Goal: Contribute content: Add original content to the website for others to see

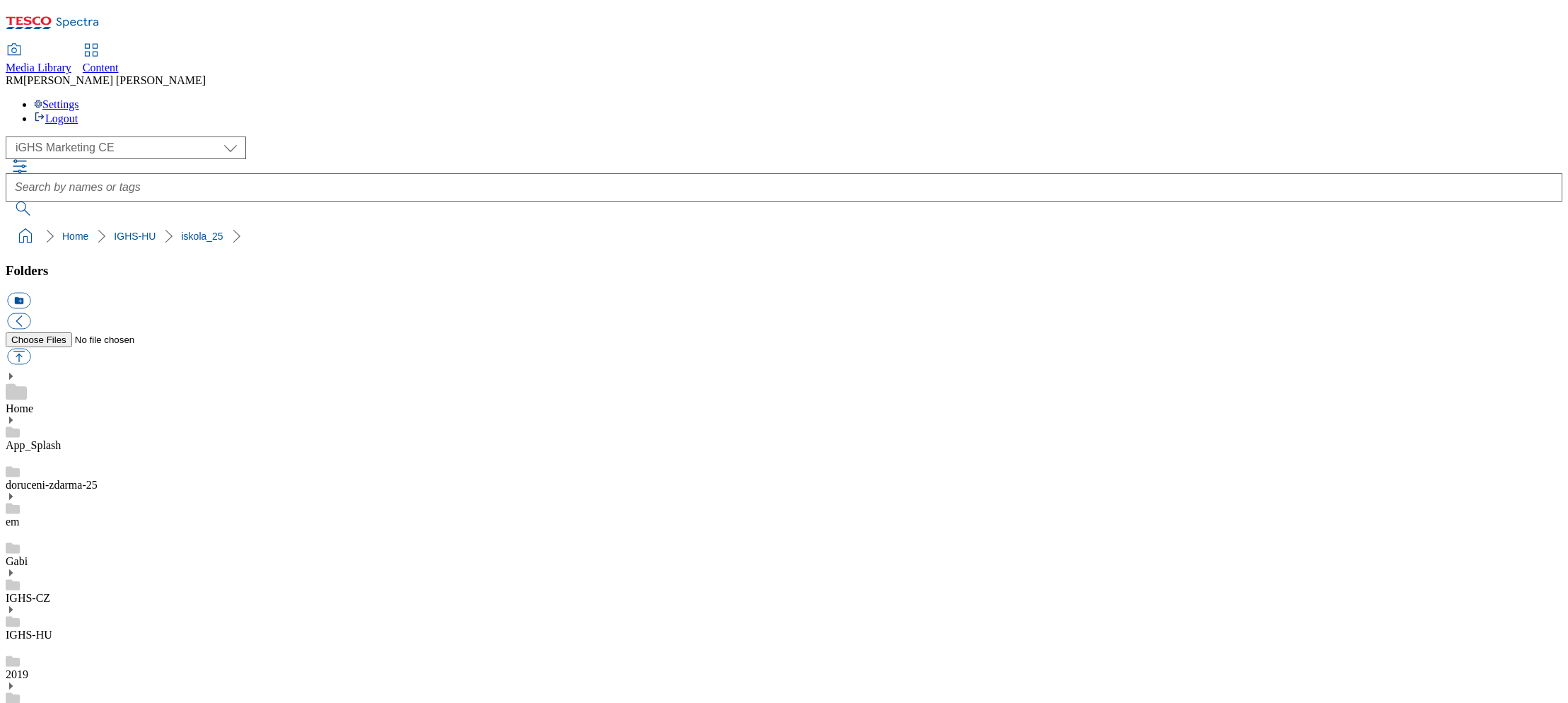
select select "flare-ighs-ce-mktg"
click at [113, 231] on link "IGHS-HU" at bounding box center [134, 236] width 42 height 11
click at [13, 606] on use at bounding box center [11, 609] width 4 height 7
click at [16, 604] on icon at bounding box center [11, 609] width 10 height 10
click at [52, 626] on link "IGHS-HU" at bounding box center [29, 632] width 47 height 12
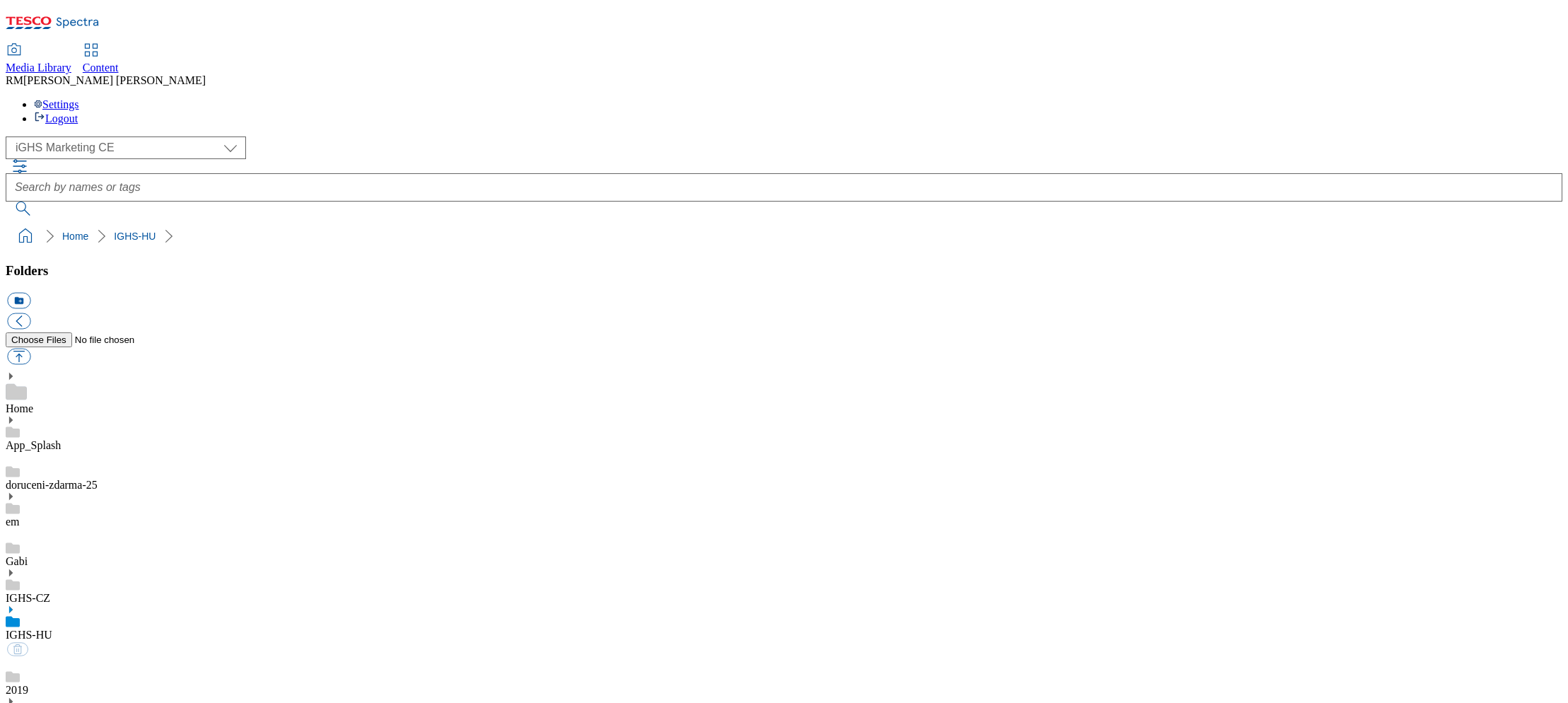
click at [16, 604] on icon at bounding box center [11, 609] width 10 height 10
click at [52, 626] on link "IGHS-HU" at bounding box center [29, 632] width 47 height 12
click at [103, 568] on div "IGHS-CZ" at bounding box center [784, 586] width 1557 height 37
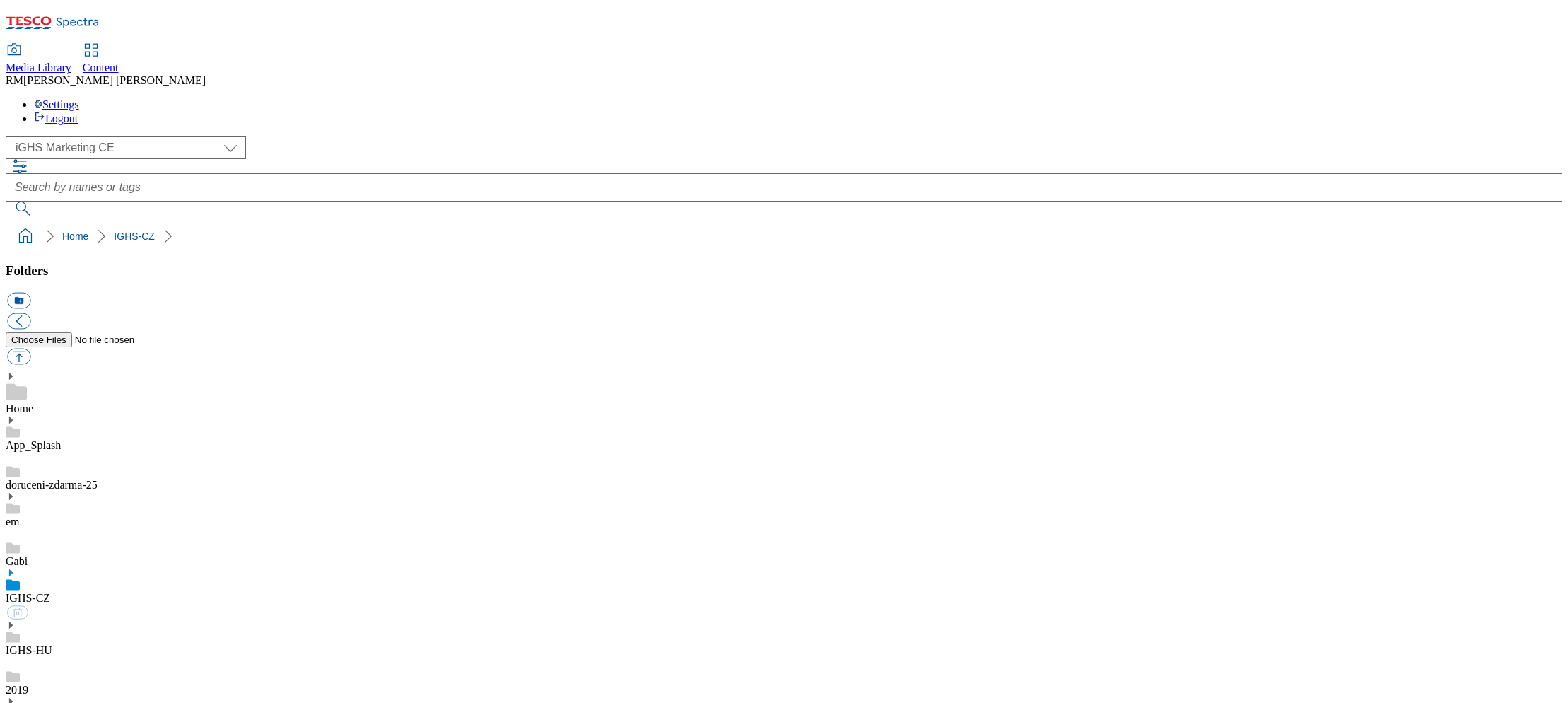
click at [52, 644] on link "IGHS-HU" at bounding box center [29, 650] width 47 height 12
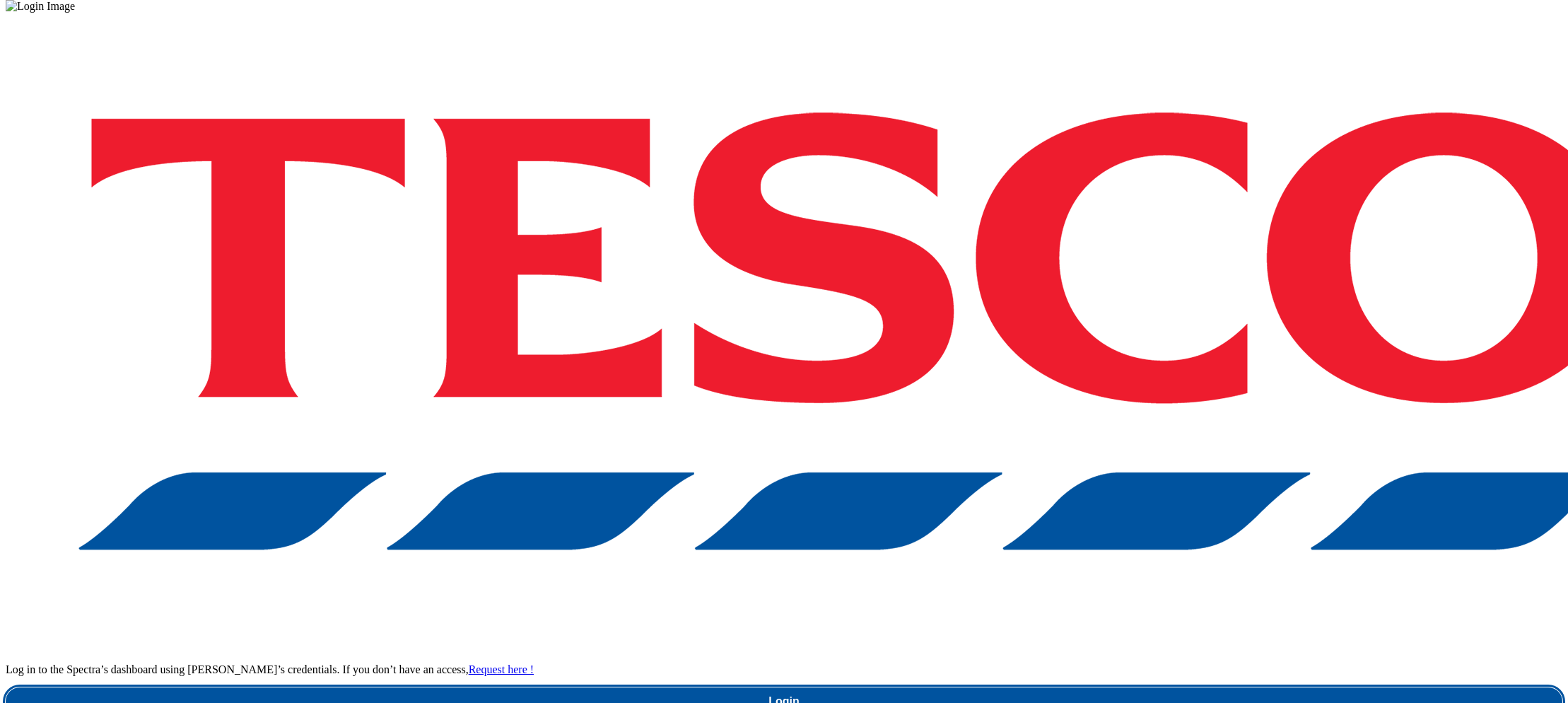
click at [1173, 687] on link "Login" at bounding box center [784, 702] width 1557 height 28
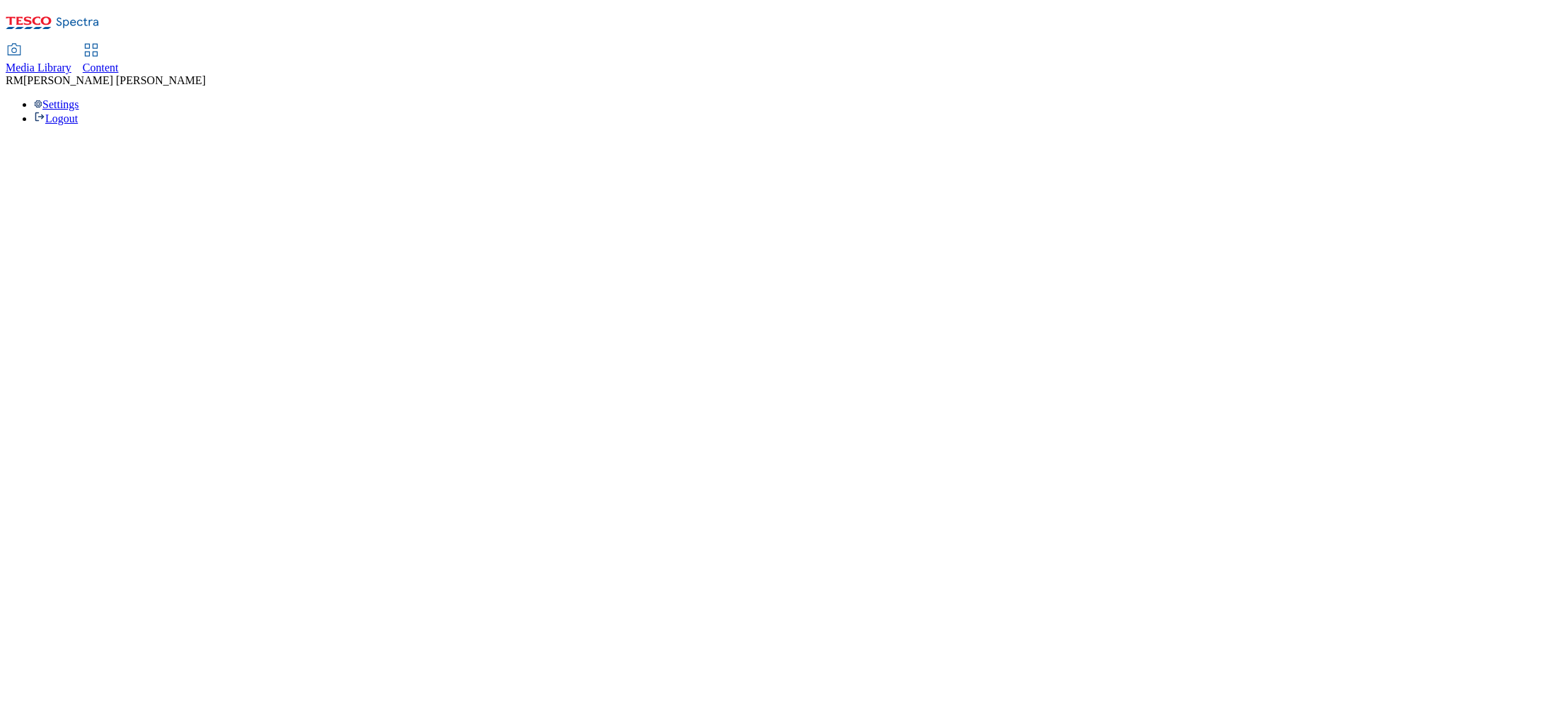
select select "flare-ighs-ce-mktg"
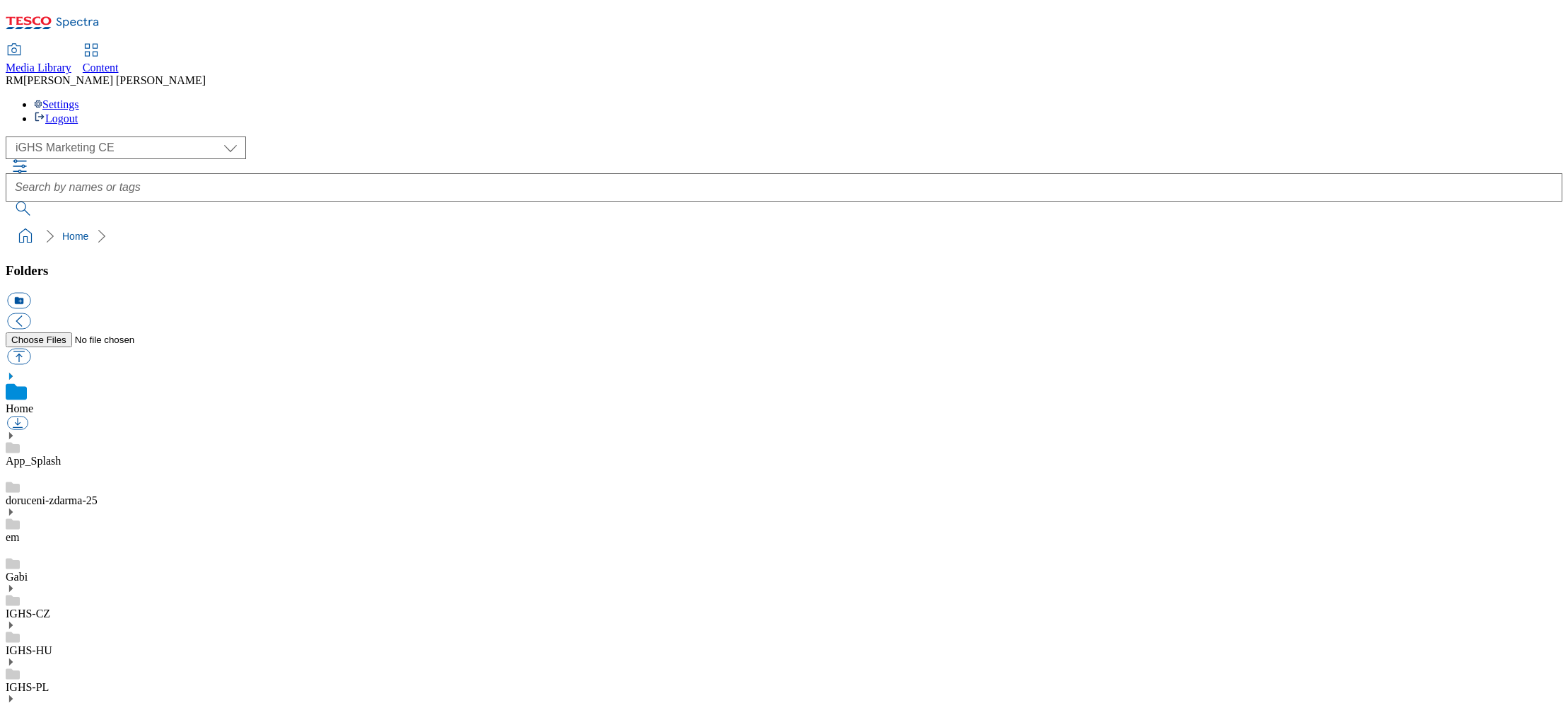
click at [128, 620] on div "IGHS-HU" at bounding box center [784, 638] width 1557 height 37
click at [16, 604] on icon at bounding box center [11, 609] width 10 height 10
click at [52, 629] on link "IGHS-HU" at bounding box center [29, 634] width 47 height 12
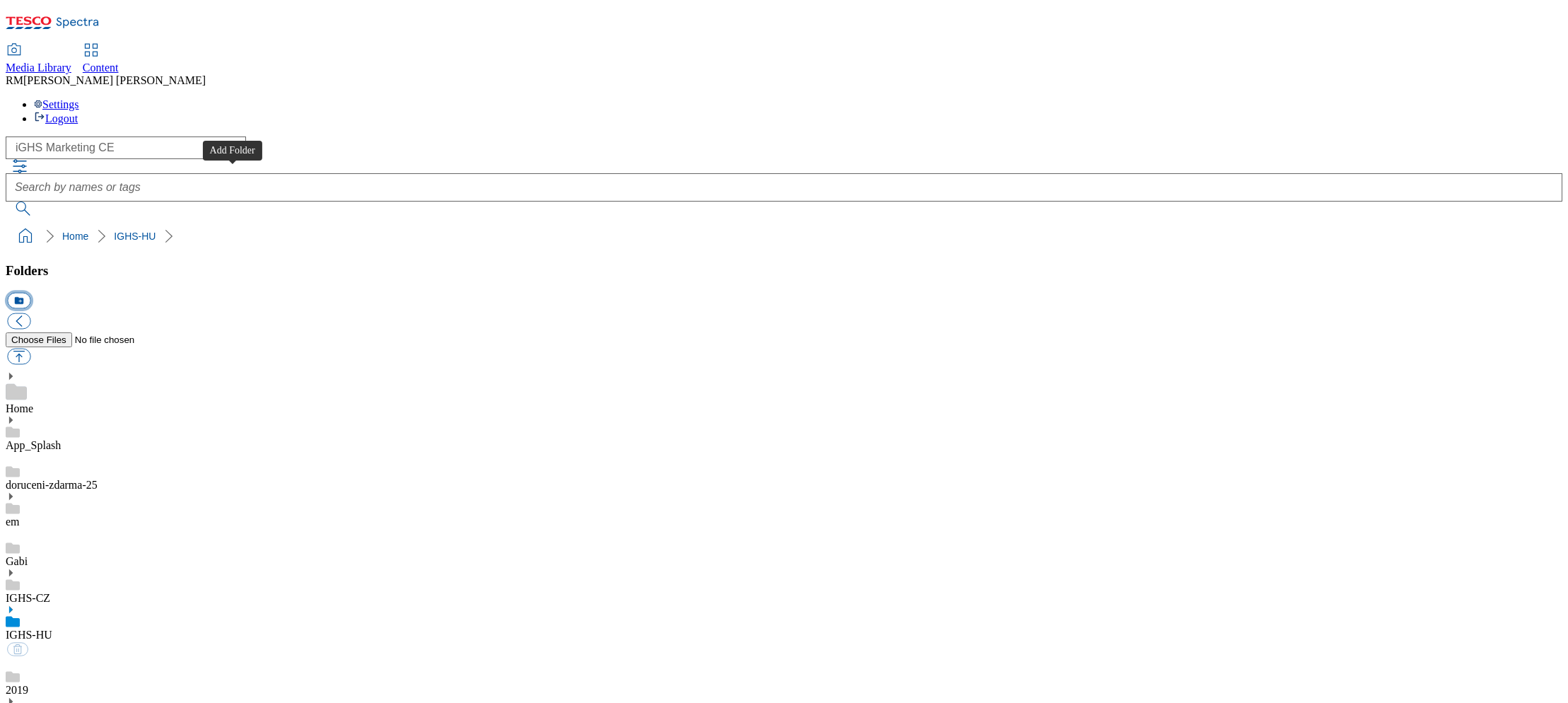
click at [30, 293] on button "icon_new_folder" at bounding box center [18, 301] width 23 height 16
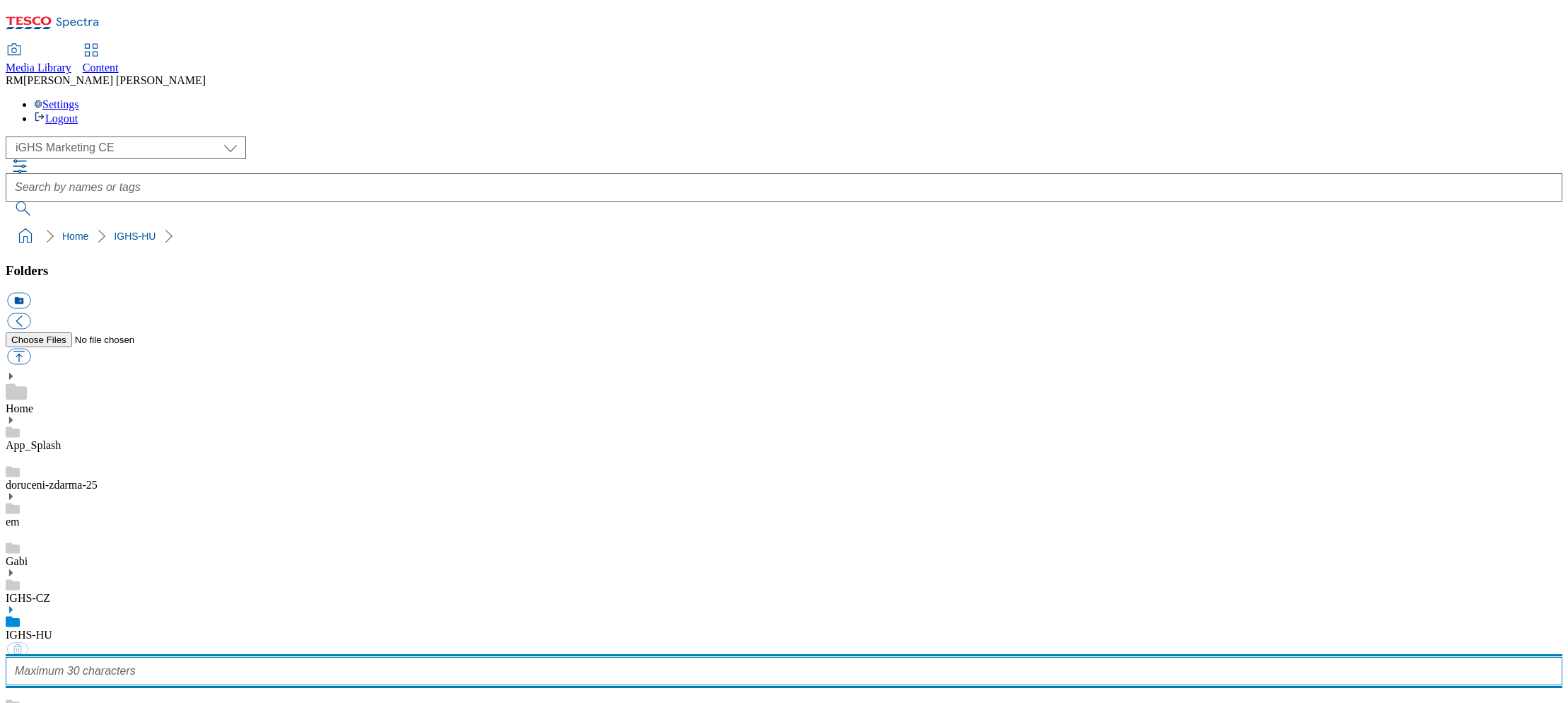
click at [161, 657] on input "text" at bounding box center [784, 671] width 1557 height 28
paste input "BR0187501_CC15_25"
type input "BR0187501_CC15_25"
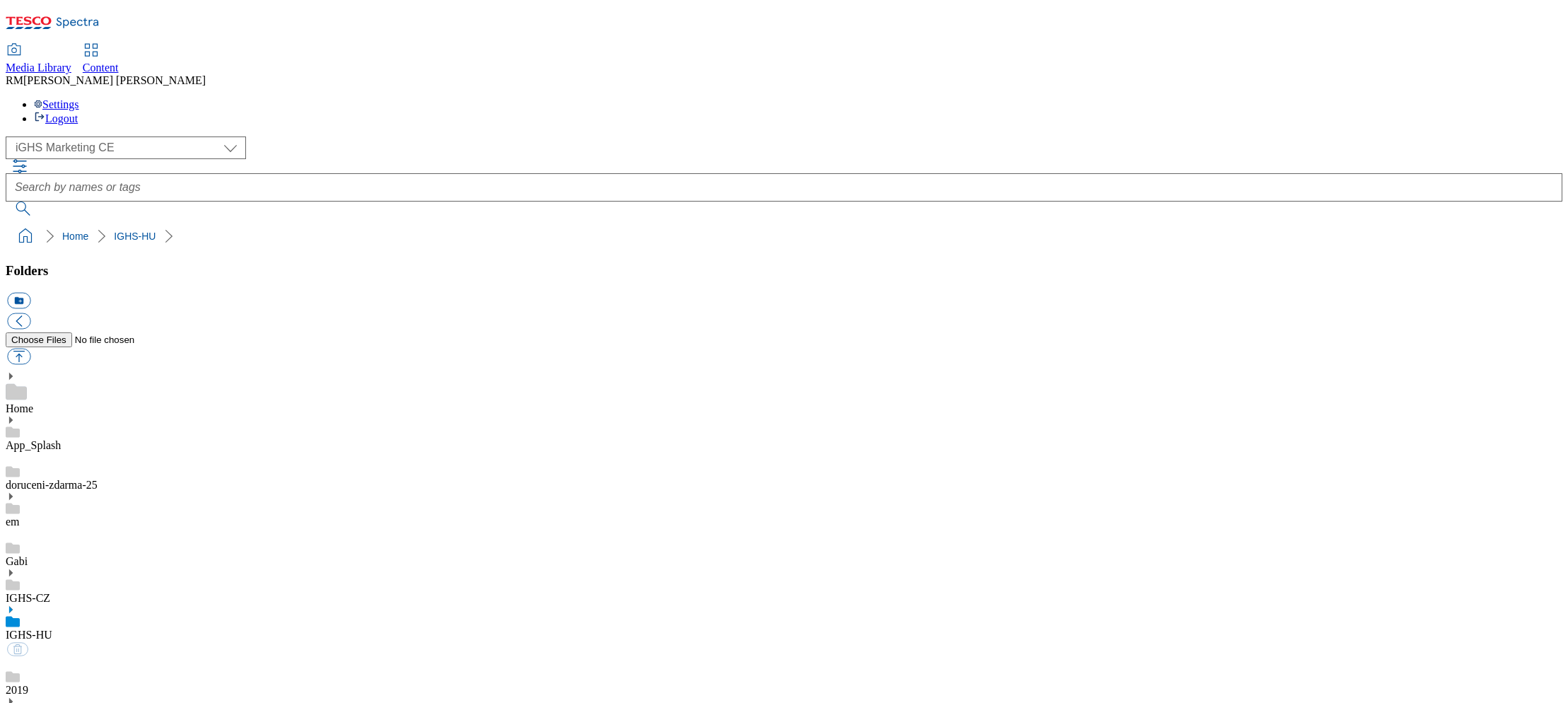
scroll to position [239, 0]
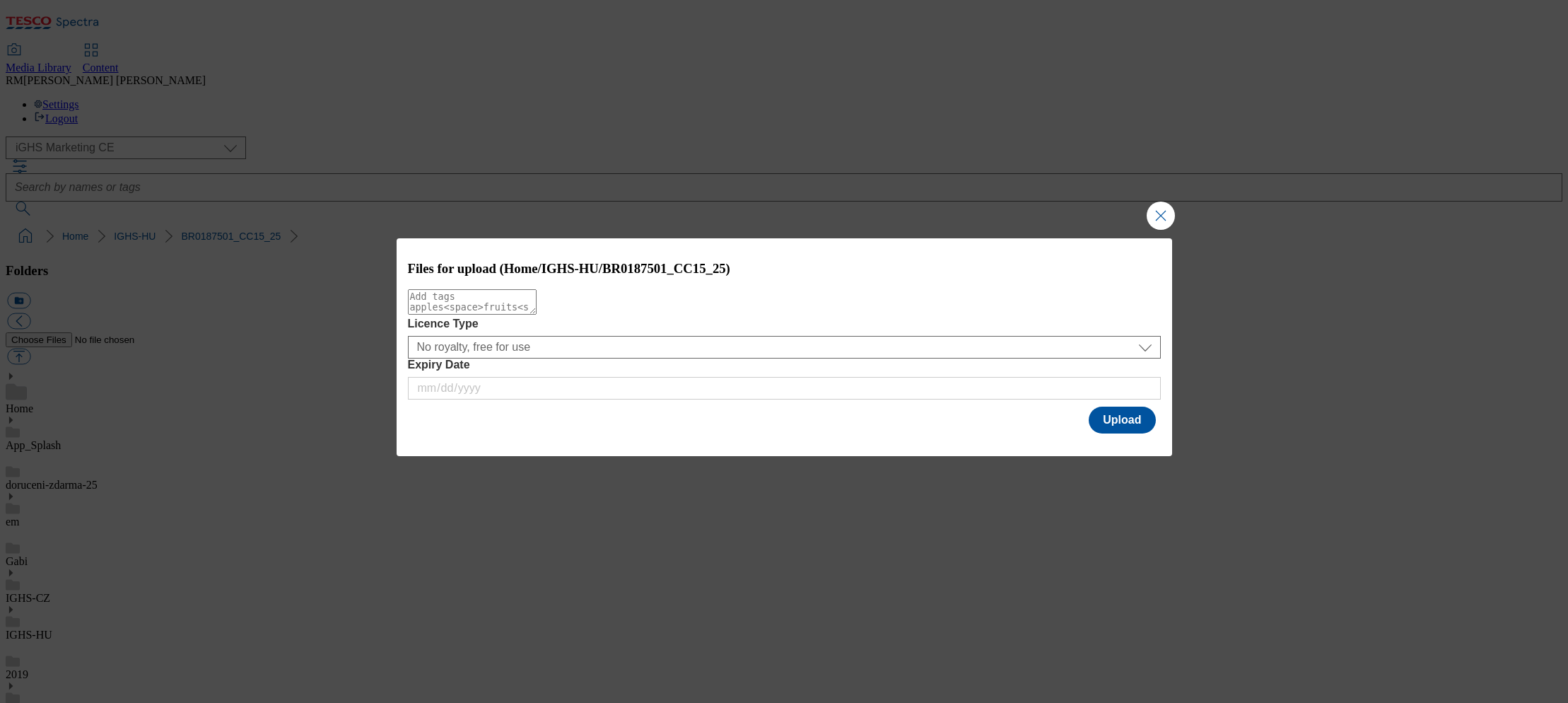
click at [537, 314] on textarea "Modal" at bounding box center [472, 302] width 128 height 26
paste textarea "PRG_300x250"
type textarea "PRG_300x250"
click at [1111, 423] on button "Upload" at bounding box center [1122, 420] width 67 height 27
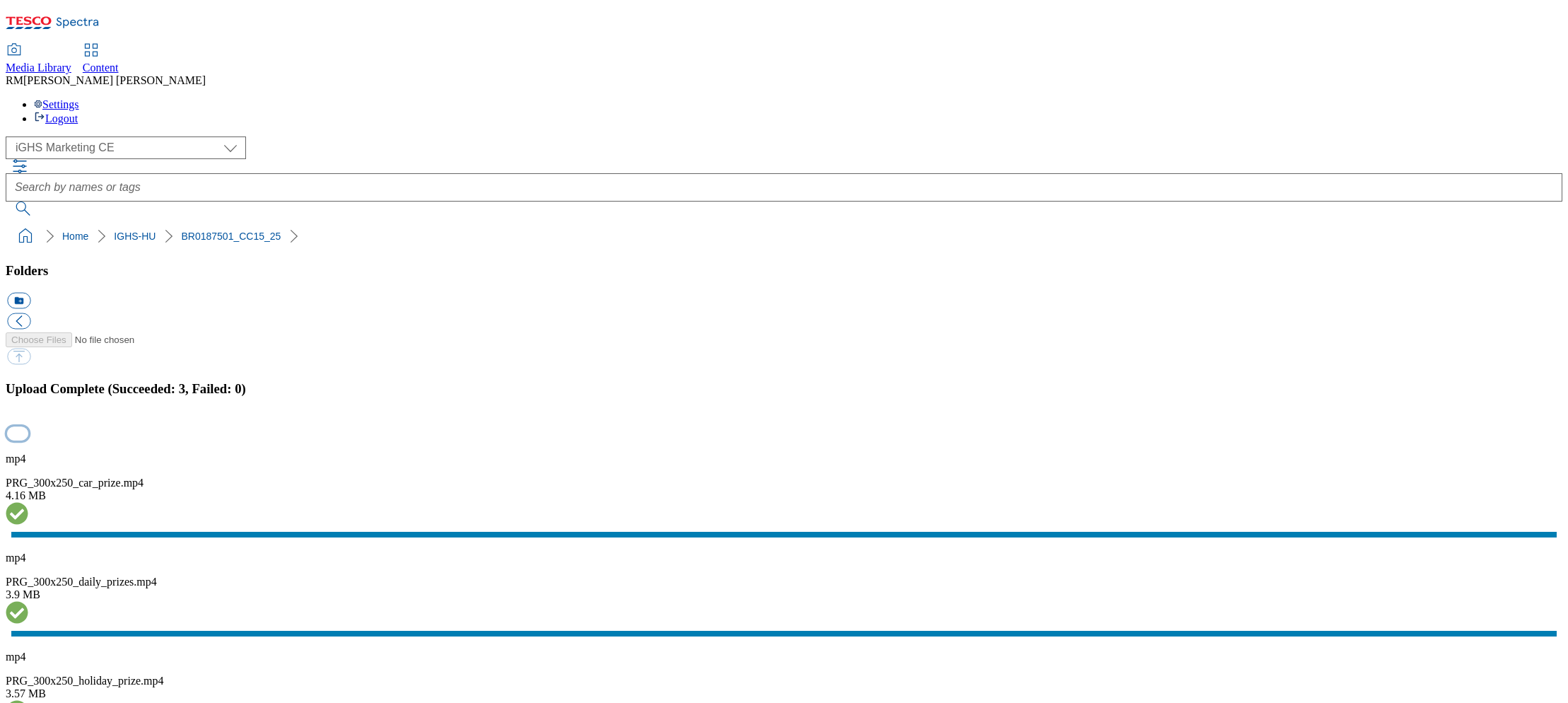
click at [28, 426] on button "button" at bounding box center [18, 433] width 21 height 13
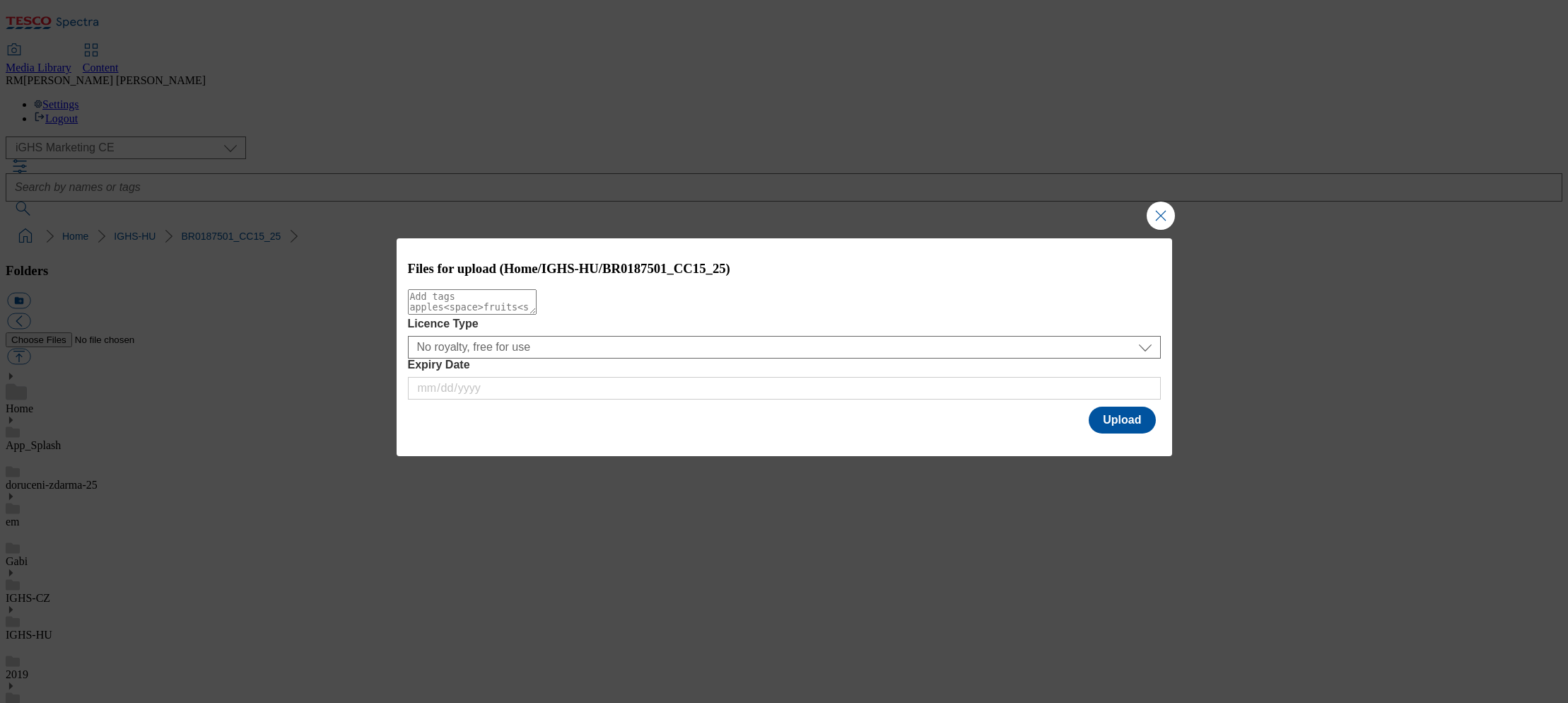
click at [537, 306] on textarea "Modal" at bounding box center [472, 302] width 128 height 26
paste textarea "PRG_300x600"
type textarea "PRG_300x600"
click at [1113, 427] on button "Upload" at bounding box center [1122, 420] width 67 height 27
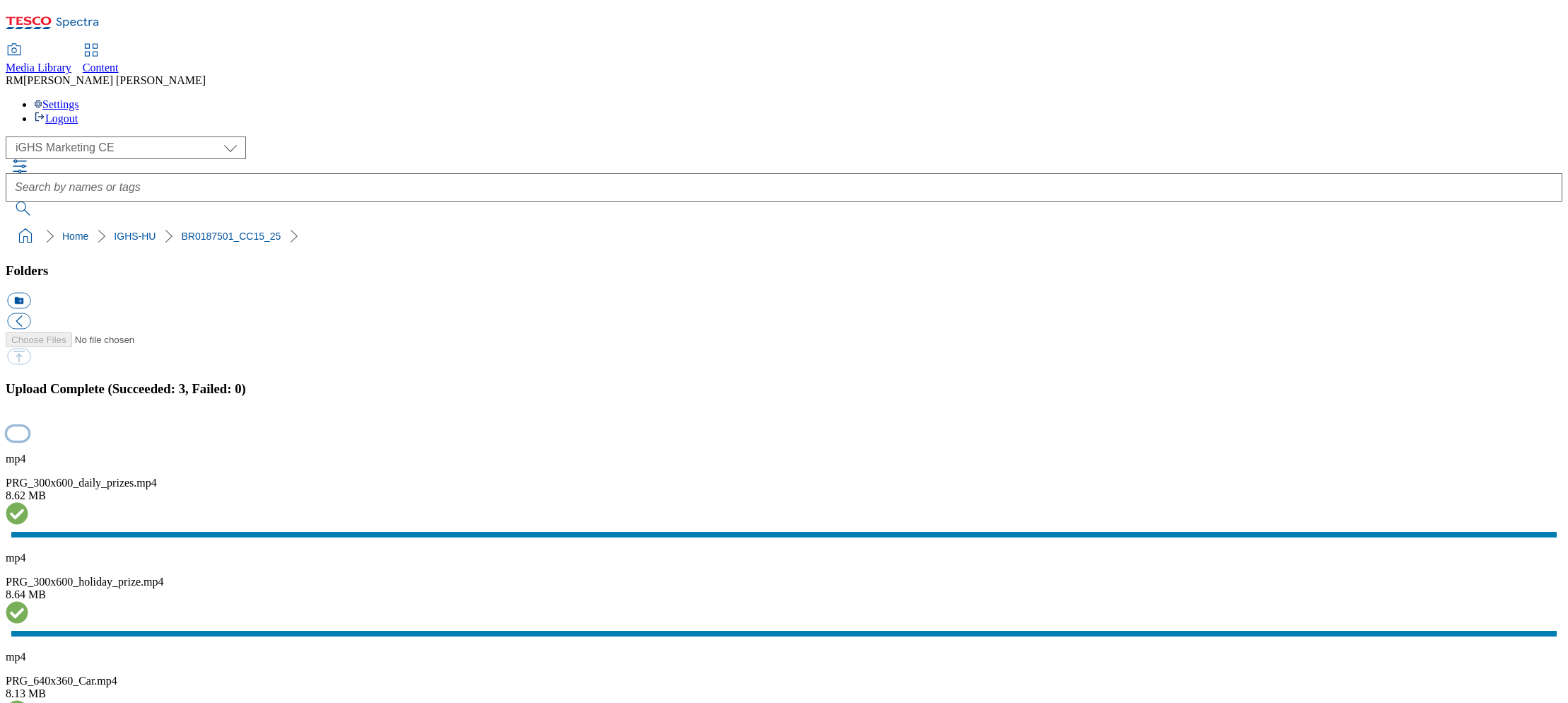
click at [28, 426] on button "button" at bounding box center [18, 433] width 21 height 13
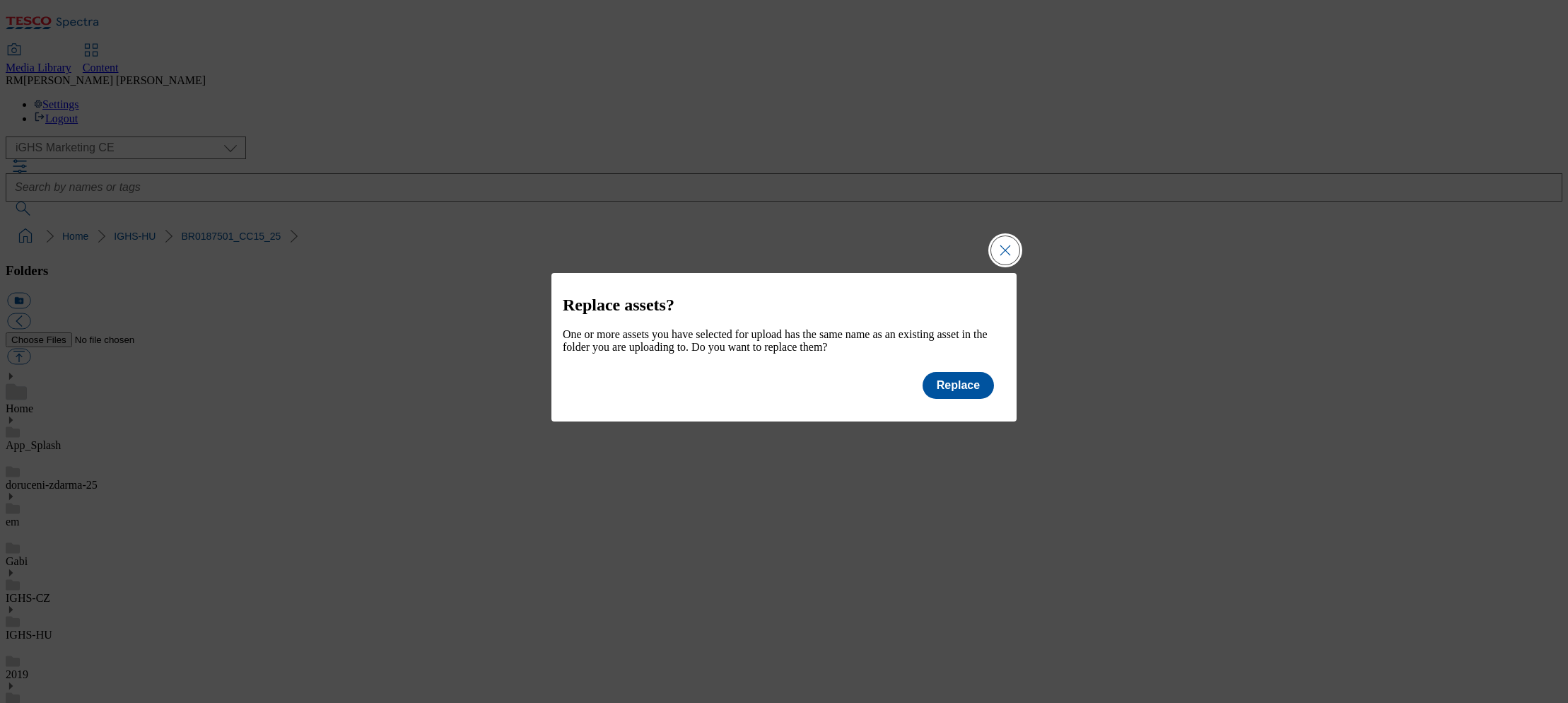
click at [1008, 240] on button "Close Modal" at bounding box center [1006, 250] width 28 height 28
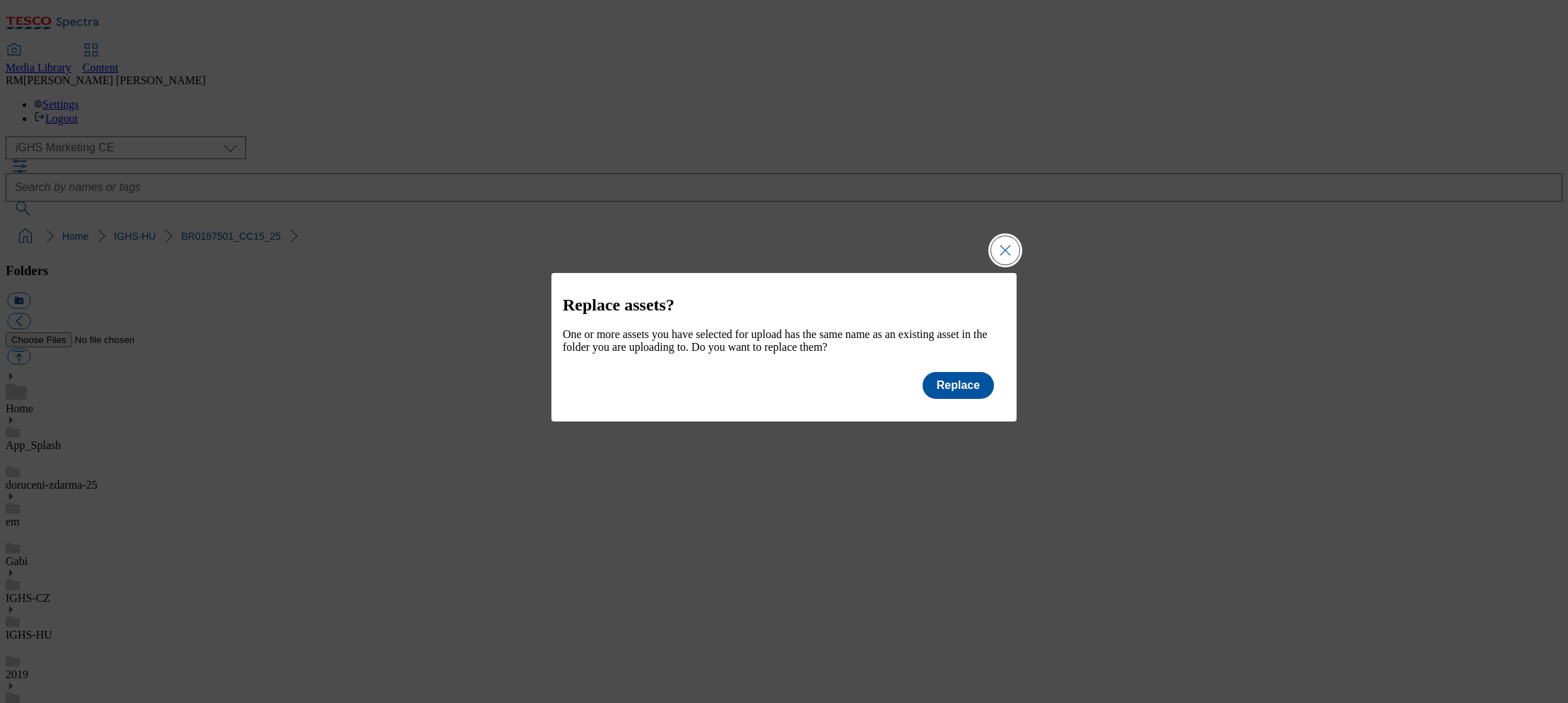
click at [1006, 240] on button "Close Modal" at bounding box center [1006, 250] width 28 height 28
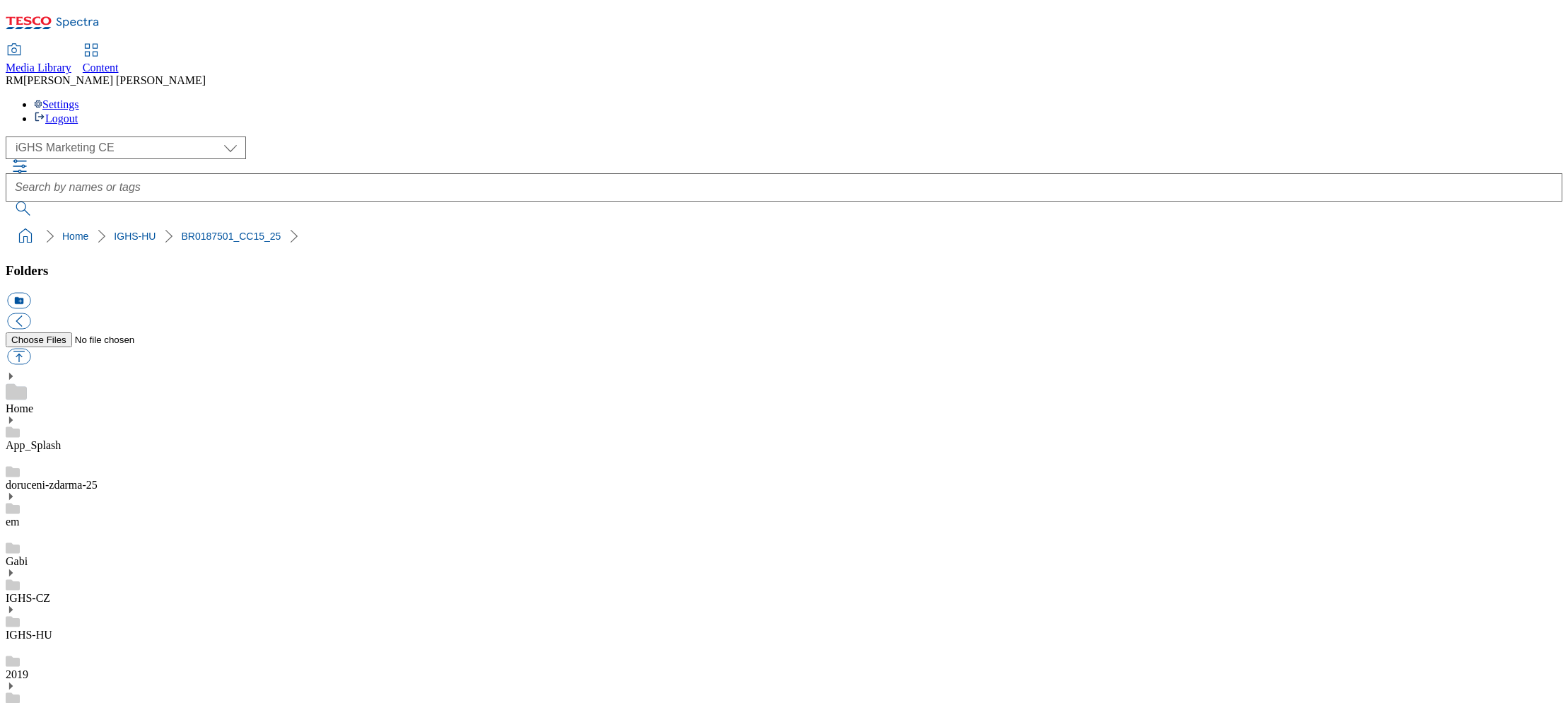
drag, startPoint x: 1517, startPoint y: 426, endPoint x: 1503, endPoint y: 431, distance: 14.9
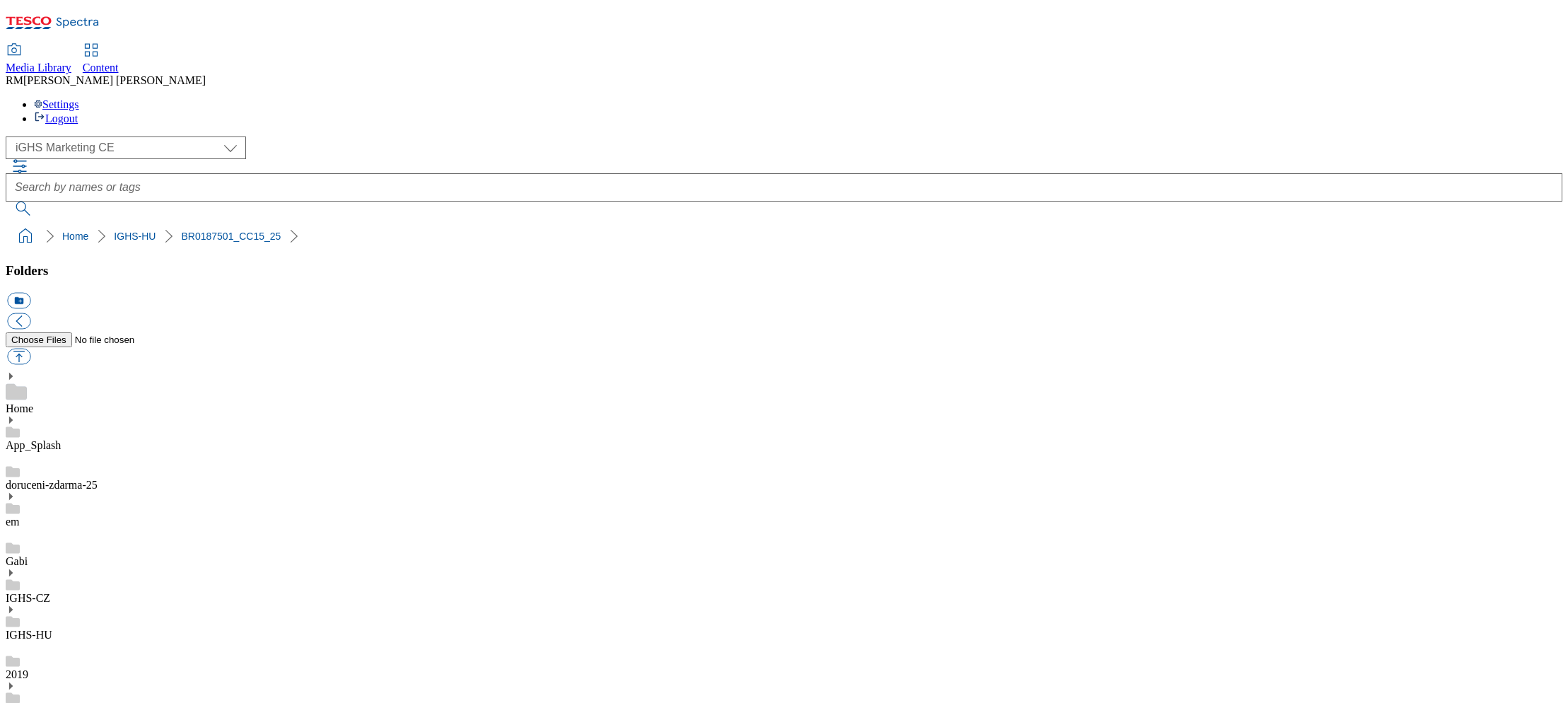
checkbox input "true"
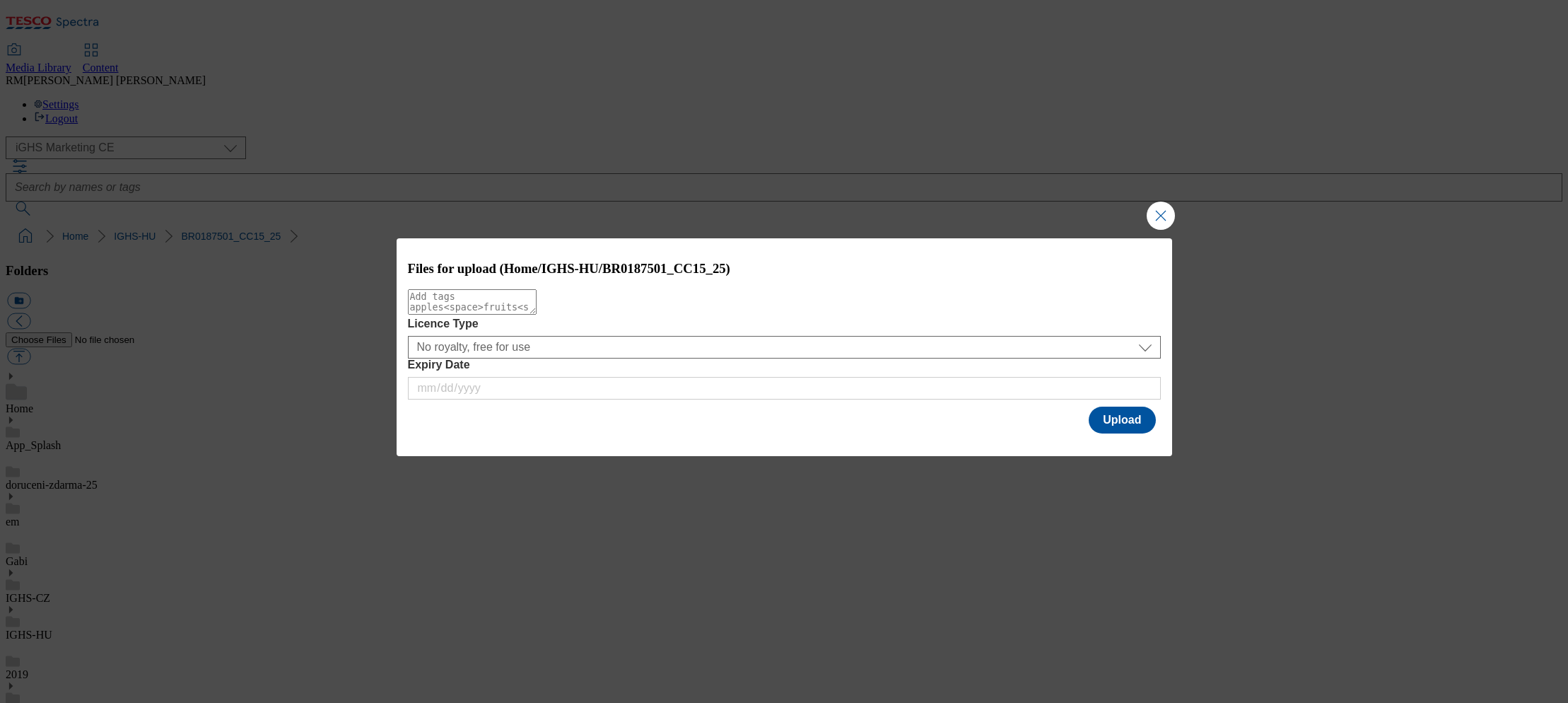
click at [537, 309] on textarea "Modal" at bounding box center [472, 302] width 128 height 26
paste textarea "PRG_300x600"
type textarea "PRG_300x600"
click at [1120, 426] on button "Upload" at bounding box center [1122, 420] width 67 height 27
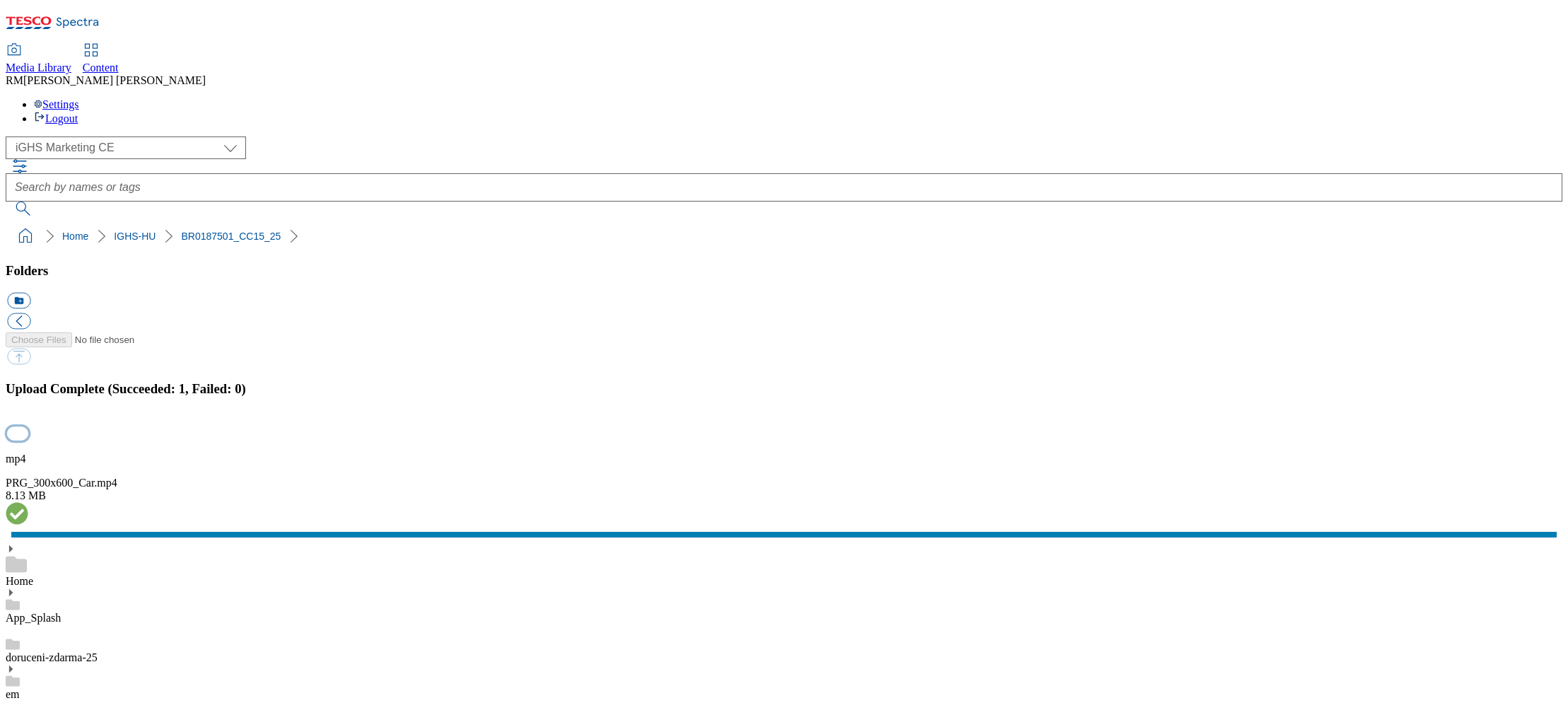
click at [28, 426] on button "button" at bounding box center [18, 433] width 21 height 13
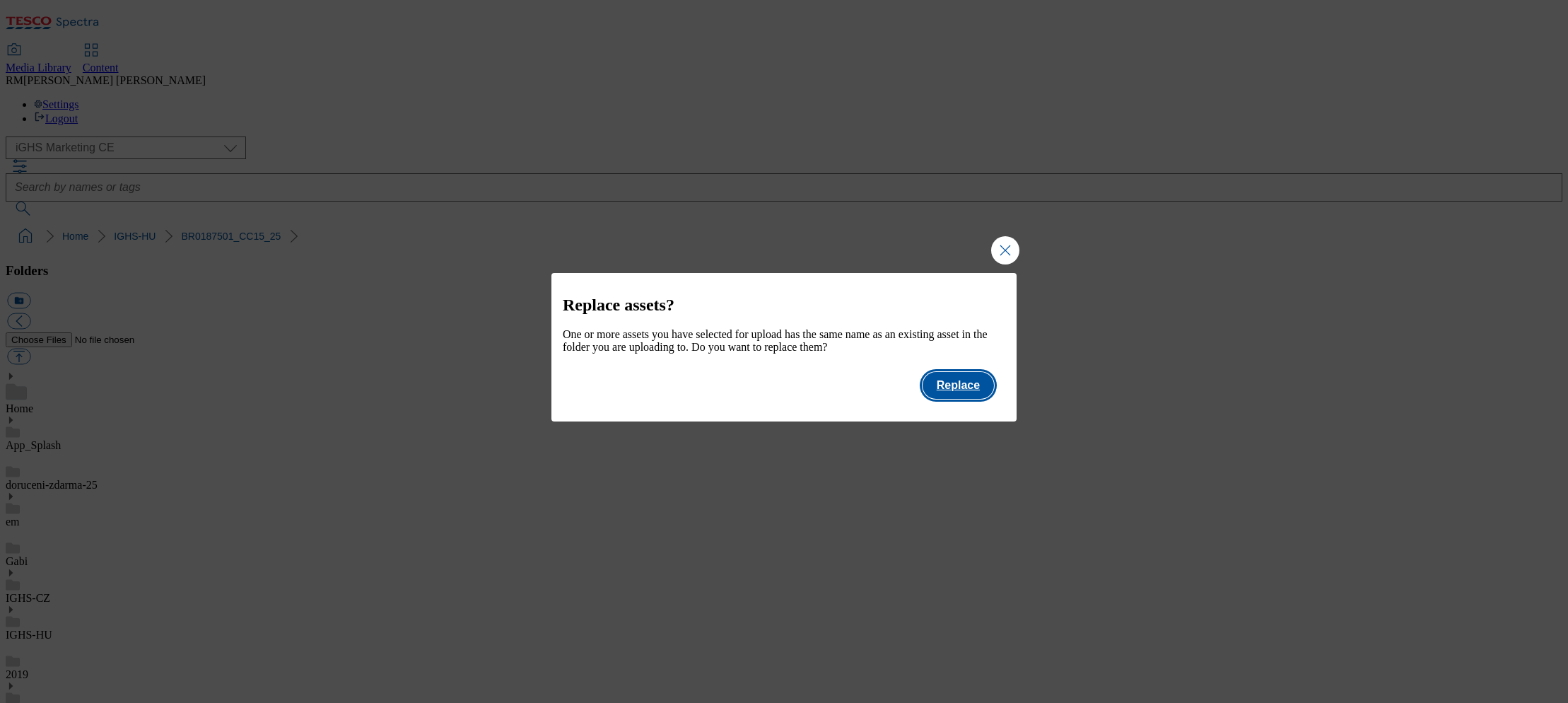
click at [969, 399] on button "Replace" at bounding box center [958, 385] width 72 height 27
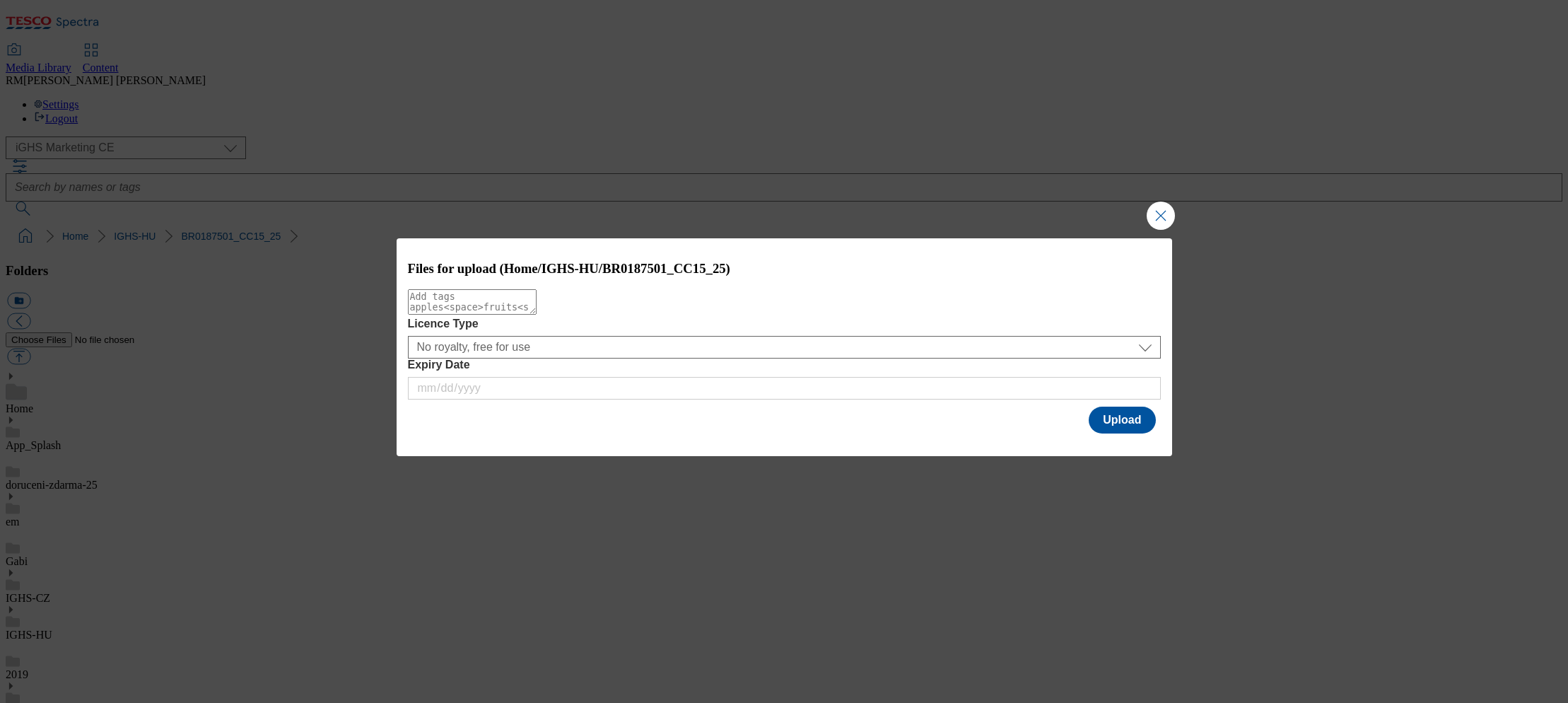
click at [537, 315] on textarea "Modal" at bounding box center [472, 302] width 128 height 26
paste textarea "PRG_640x360"
type textarea "PRG_640x360"
click at [1128, 425] on button "Upload" at bounding box center [1122, 420] width 67 height 27
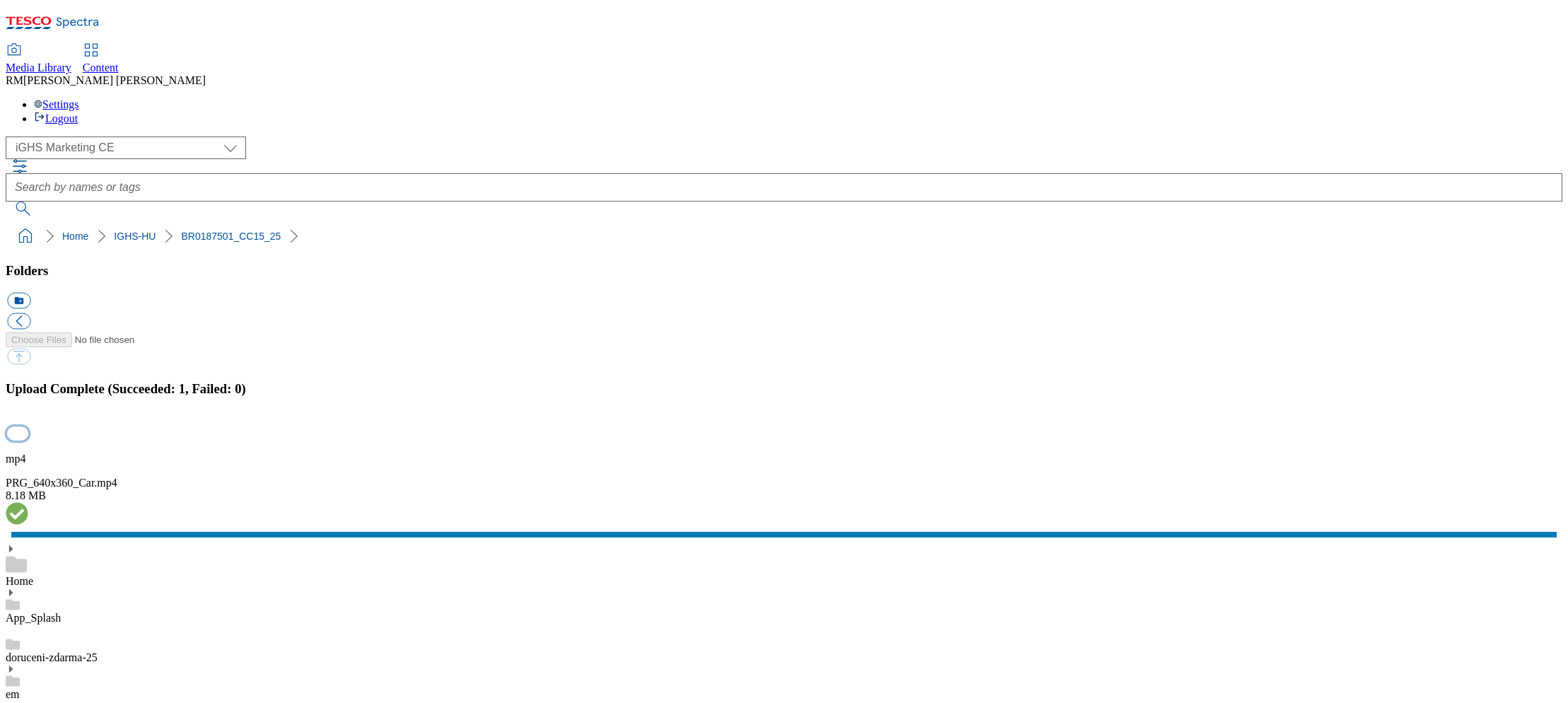
click at [28, 426] on button "button" at bounding box center [18, 433] width 21 height 13
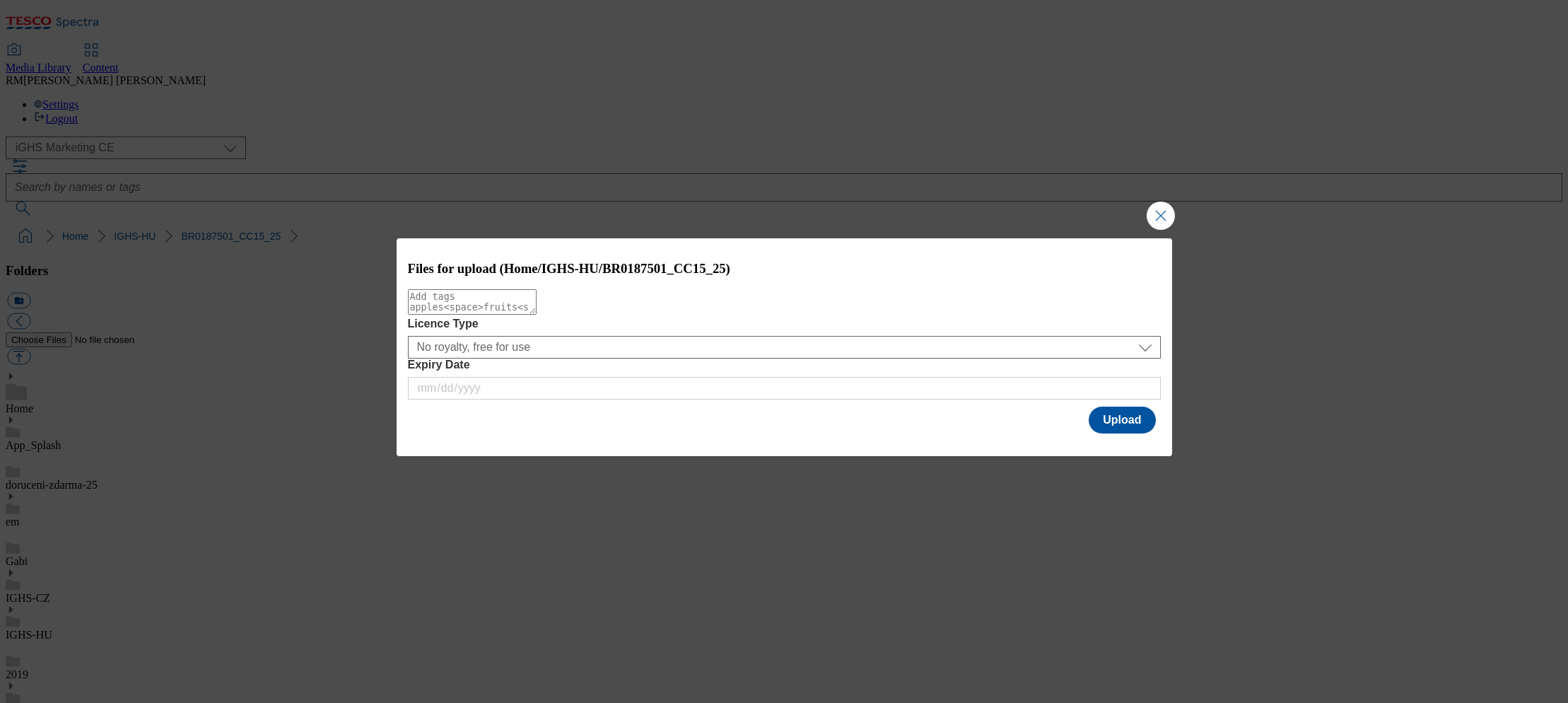
click at [470, 307] on textarea "Modal" at bounding box center [472, 302] width 128 height 26
paste textarea "PRG_640x360"
type textarea "PRG_640x360"
click at [1117, 422] on button "Upload" at bounding box center [1122, 420] width 67 height 27
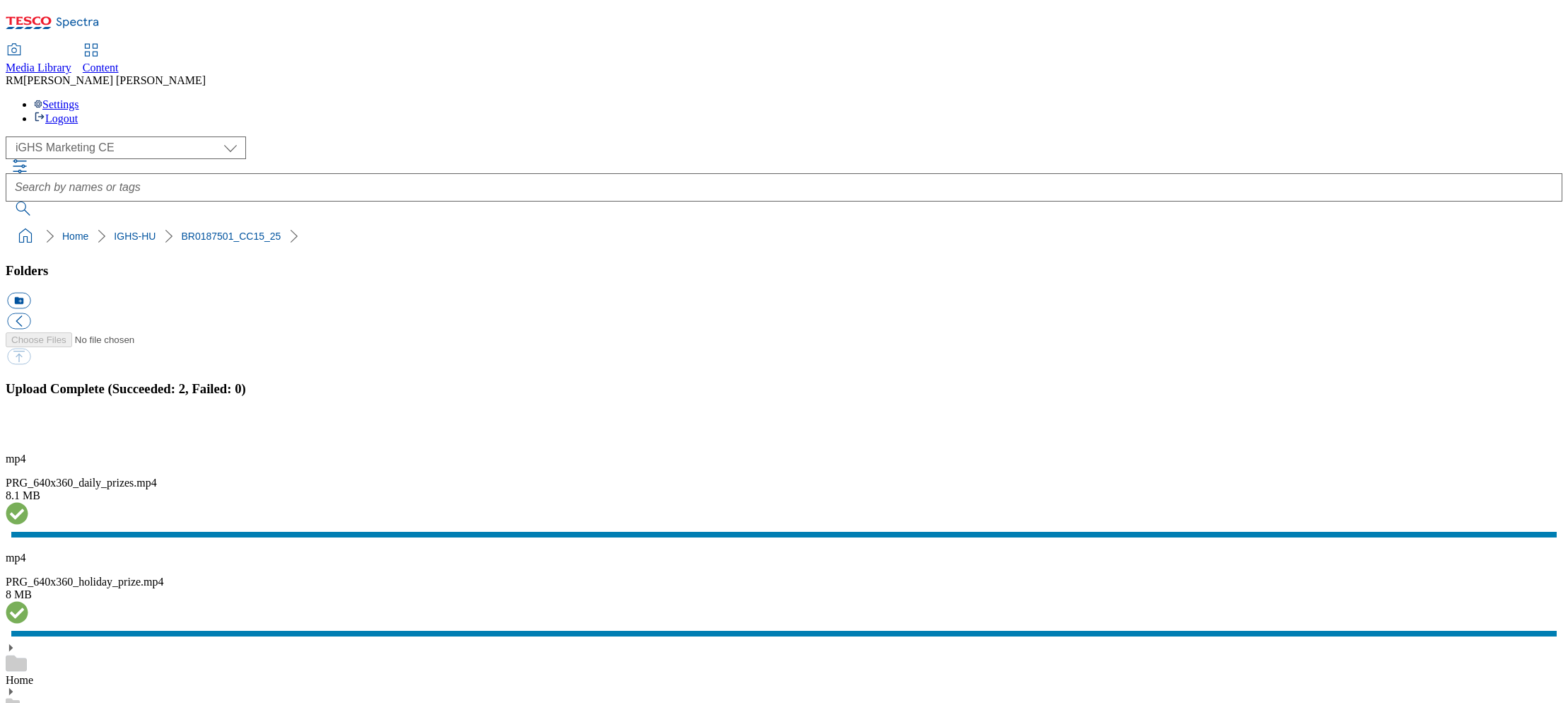
click at [28, 426] on button "button" at bounding box center [18, 433] width 21 height 13
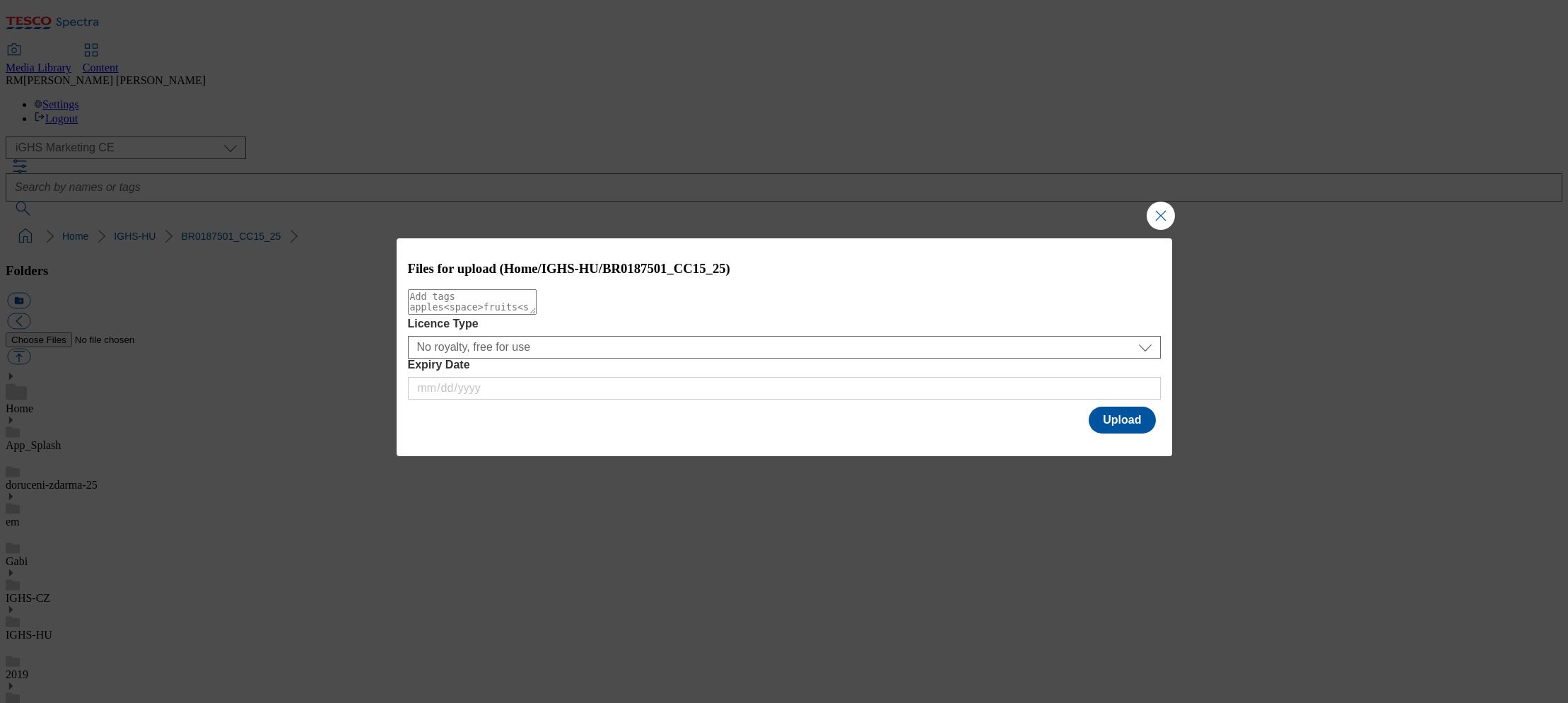
click at [537, 315] on textarea "Modal" at bounding box center [472, 302] width 128 height 26
paste textarea "PRG_970x250"
type textarea "PRG_970x250"
click at [1123, 426] on button "Upload" at bounding box center [1122, 420] width 67 height 27
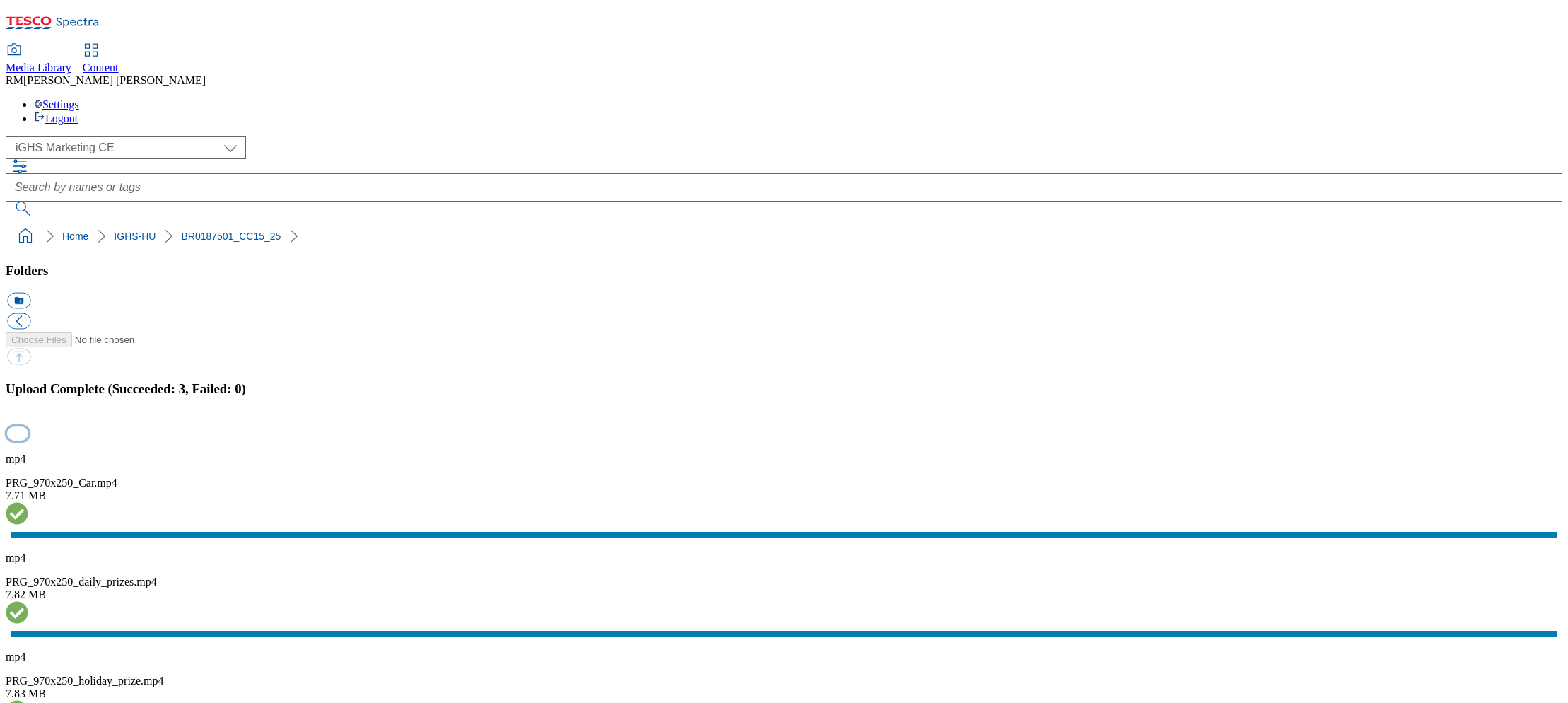
click at [28, 426] on button "button" at bounding box center [18, 433] width 21 height 13
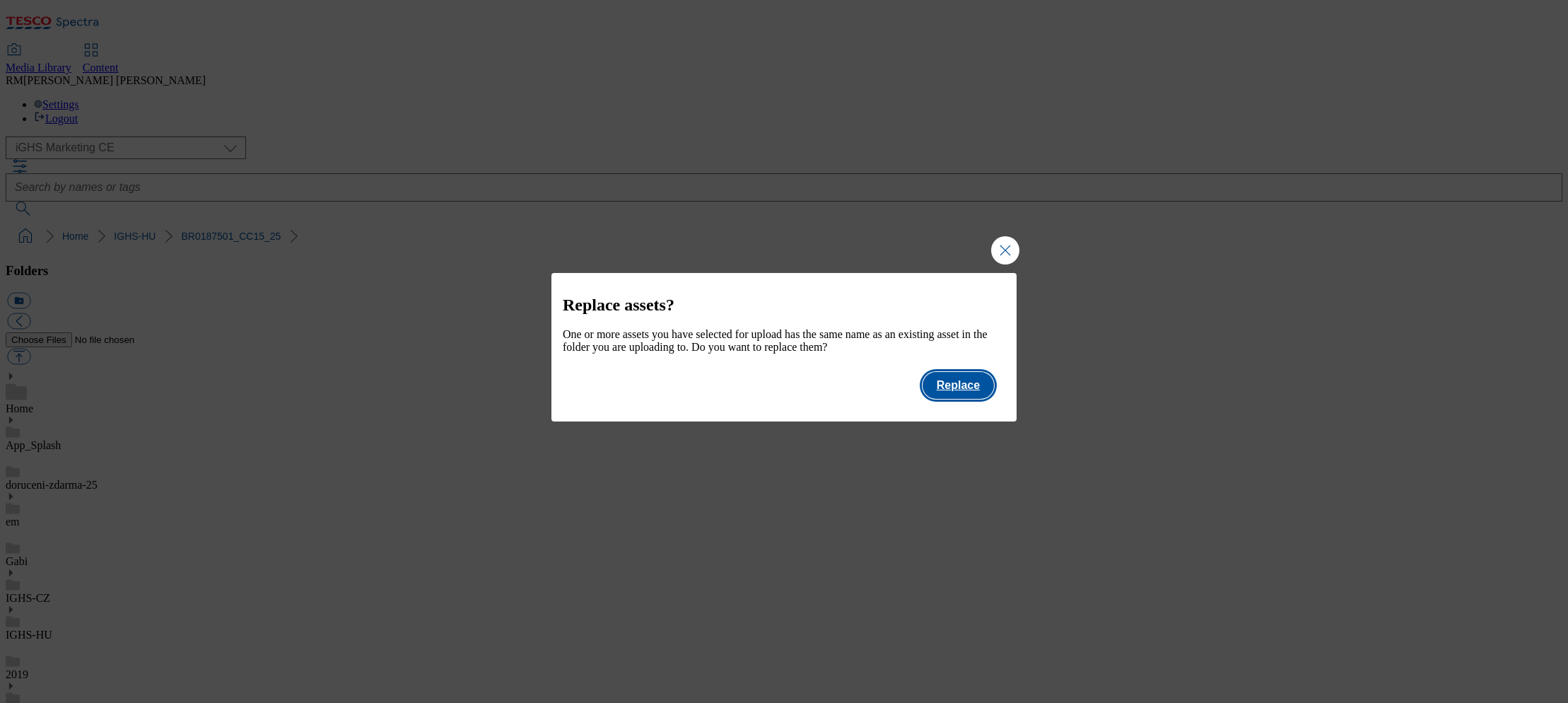
click at [968, 392] on button "Replace" at bounding box center [958, 385] width 72 height 27
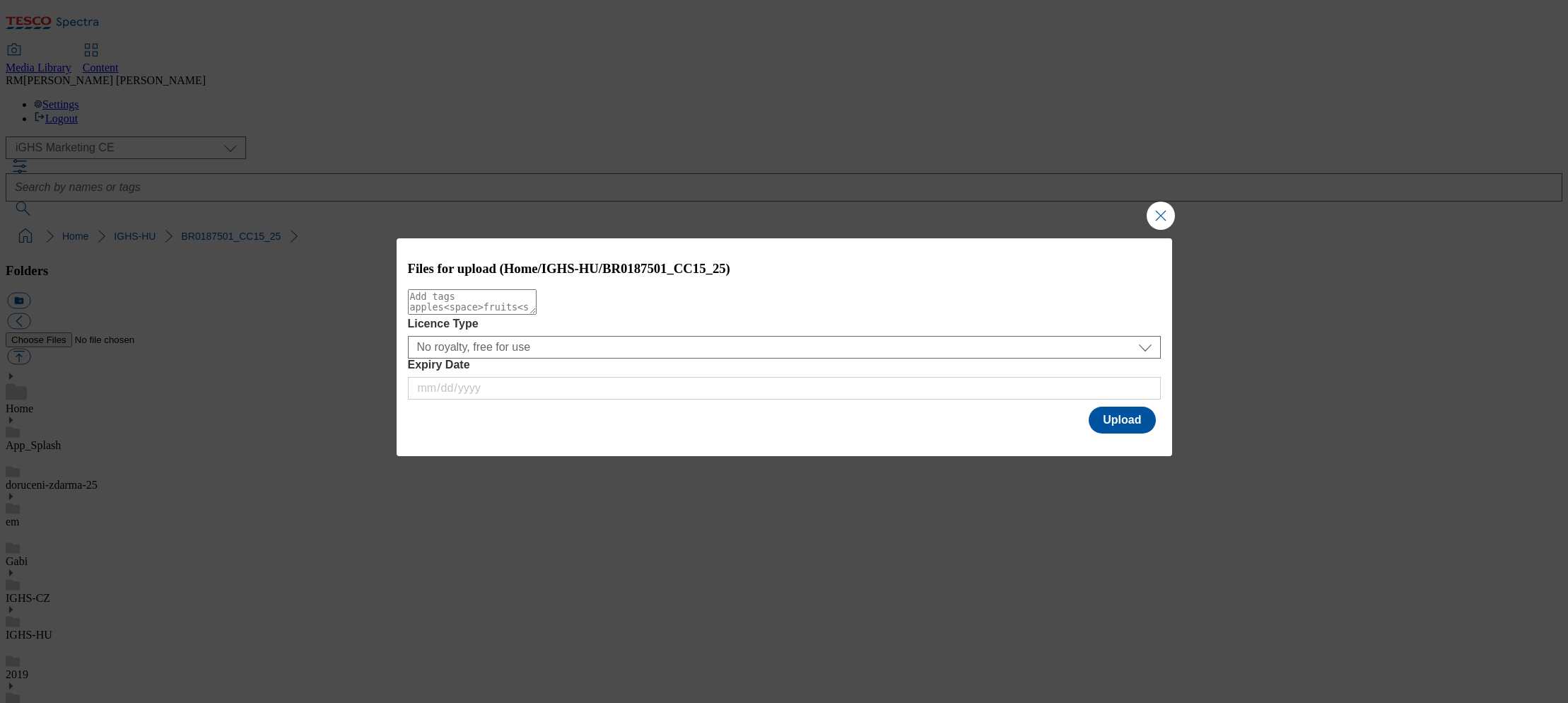
click at [537, 311] on textarea "Modal" at bounding box center [472, 302] width 128 height 26
paste textarea "PRG_640x360"
type textarea "PRG_640x360"
click at [1123, 424] on button "Upload" at bounding box center [1122, 420] width 67 height 27
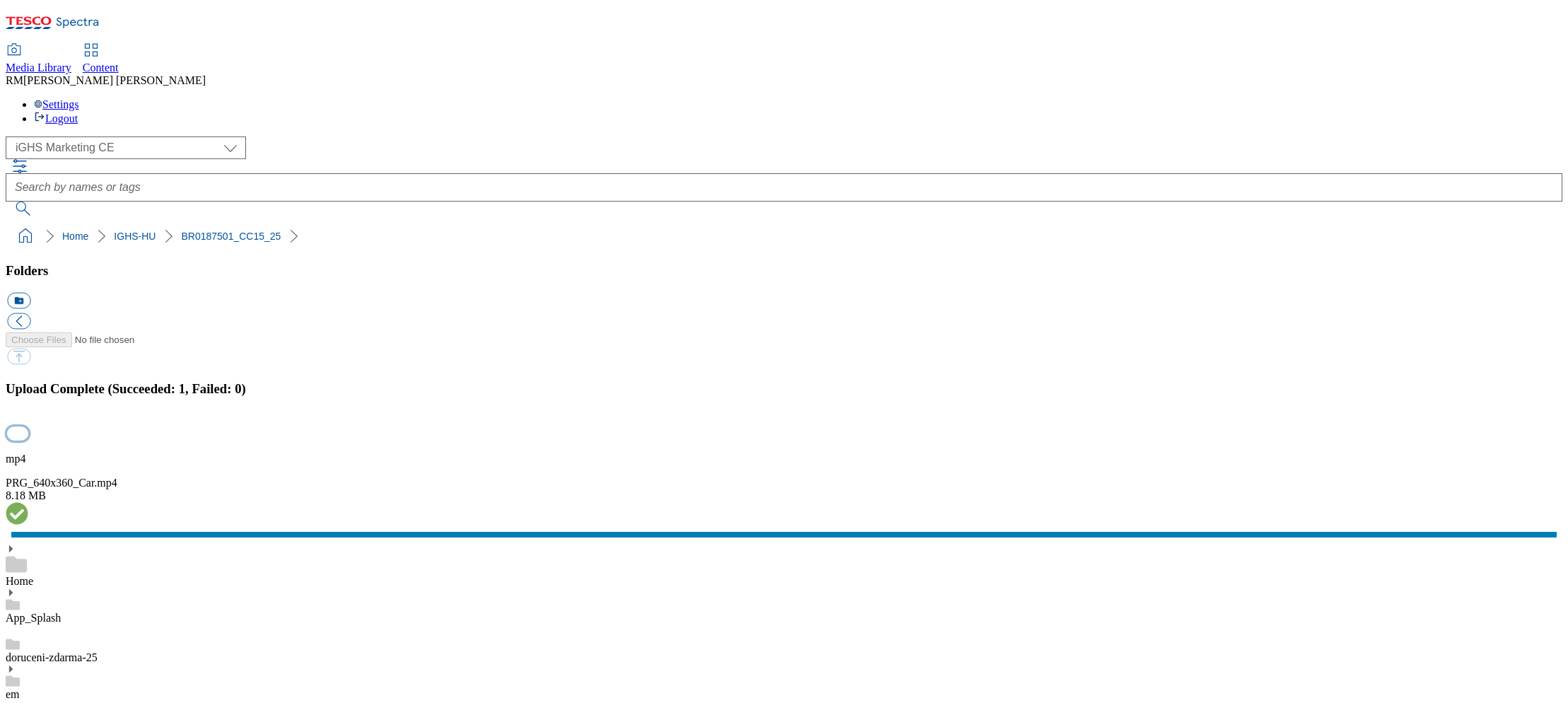
click at [28, 426] on button "button" at bounding box center [18, 433] width 21 height 13
